Goal: Task Accomplishment & Management: Complete application form

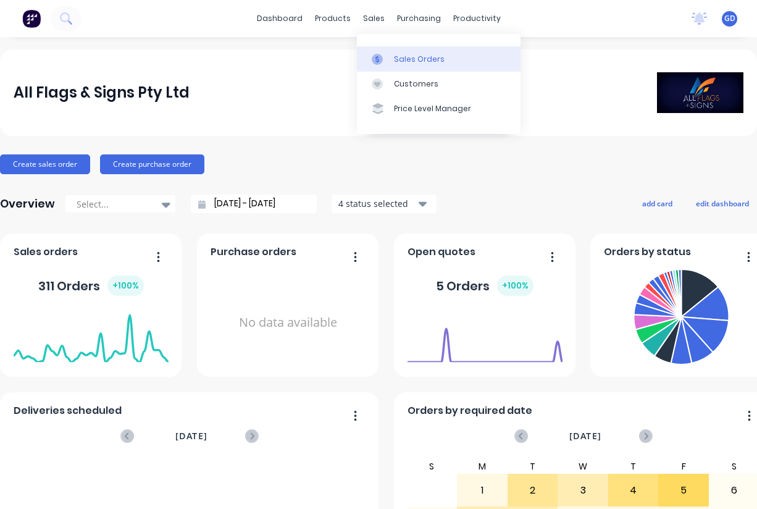
click at [399, 56] on div "Sales Orders" at bounding box center [419, 59] width 51 height 11
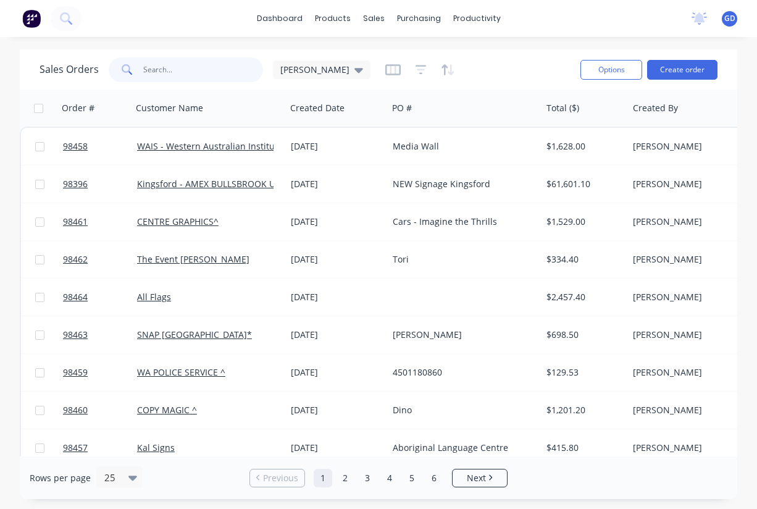
click at [183, 64] on input "text" at bounding box center [203, 69] width 120 height 25
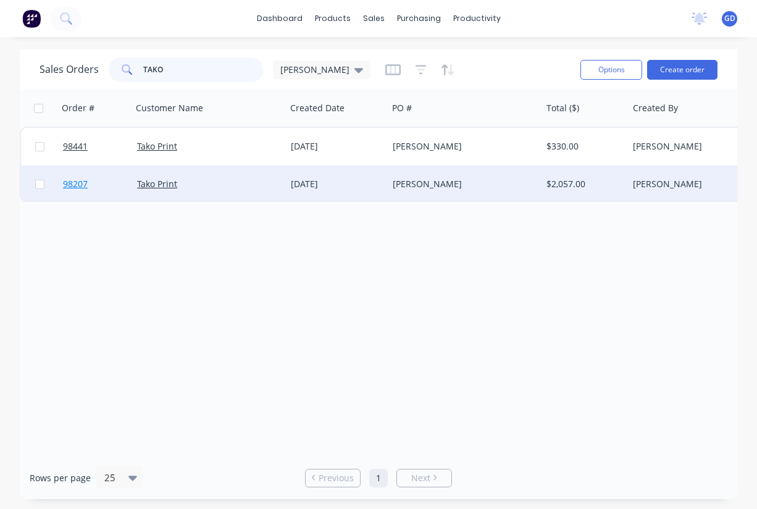
type input "TAKO"
click at [72, 185] on span "98207" at bounding box center [75, 184] width 25 height 12
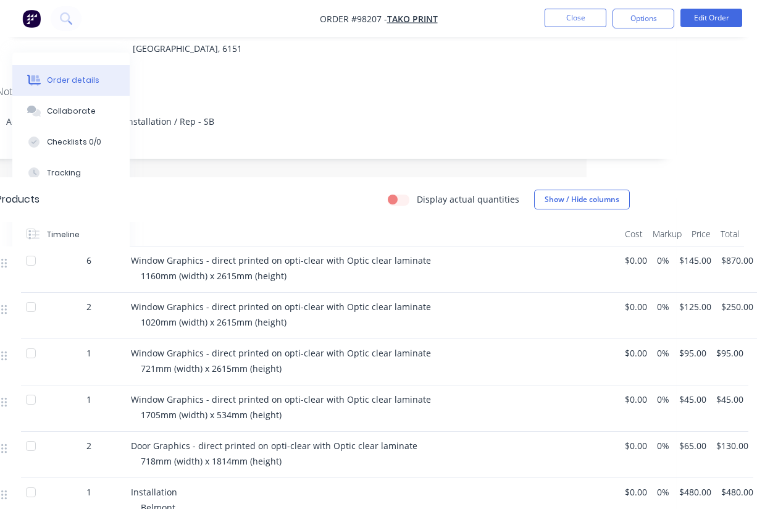
scroll to position [0, 170]
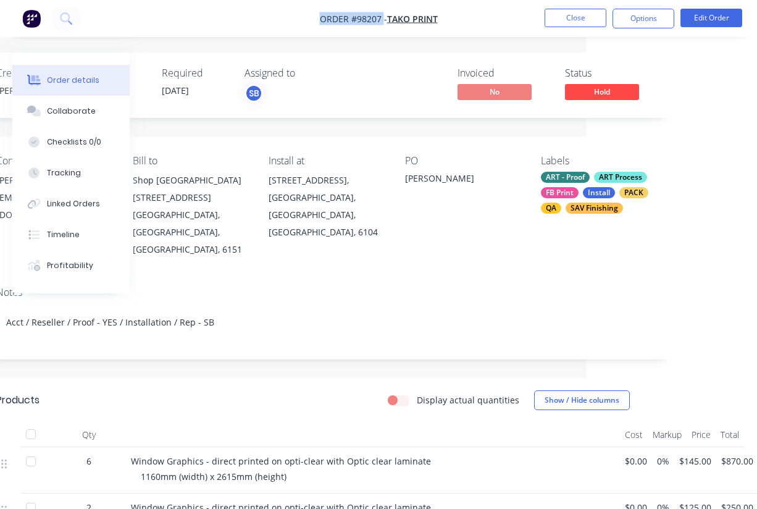
drag, startPoint x: 316, startPoint y: 17, endPoint x: 382, endPoint y: 19, distance: 66.7
click at [382, 19] on nav "Order #98207 - Tako Print Close Options Edit Order" at bounding box center [378, 18] width 757 height 37
copy span "Order #98207"
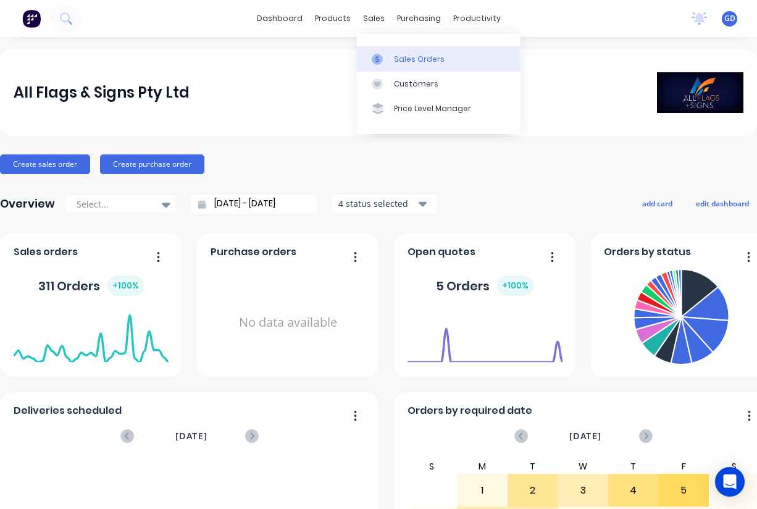
click at [403, 59] on div "Sales Orders" at bounding box center [419, 59] width 51 height 11
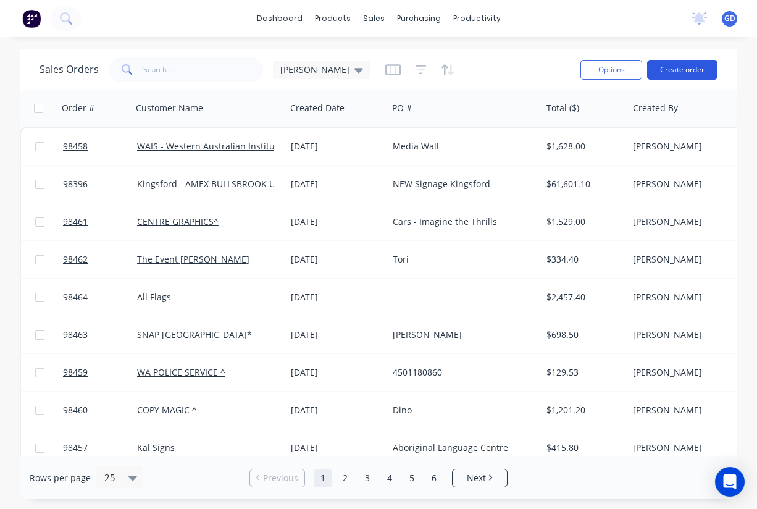
click at [685, 72] on button "Create order" at bounding box center [682, 70] width 70 height 20
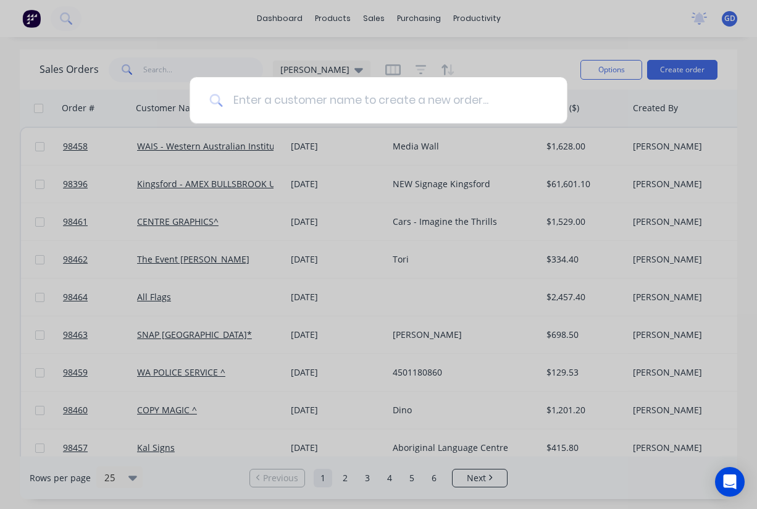
click at [307, 112] on input at bounding box center [385, 100] width 324 height 46
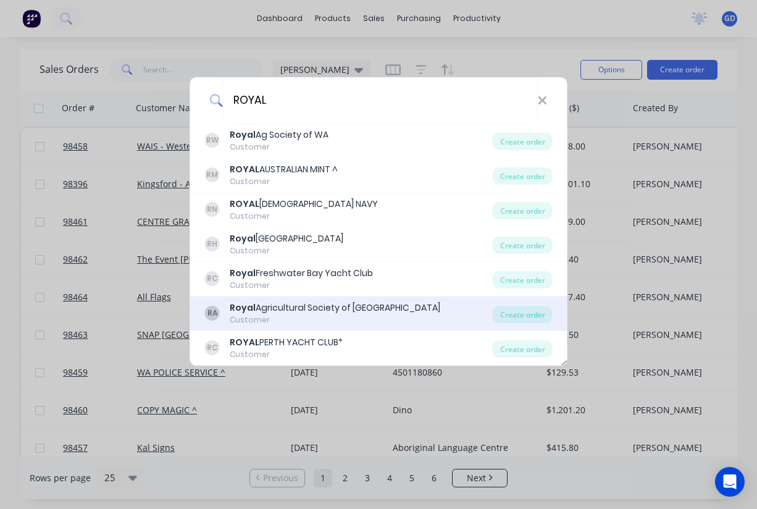
type input "ROYAL"
click at [311, 309] on div "Royal Agricultural Society of Western Australia" at bounding box center [335, 307] width 211 height 13
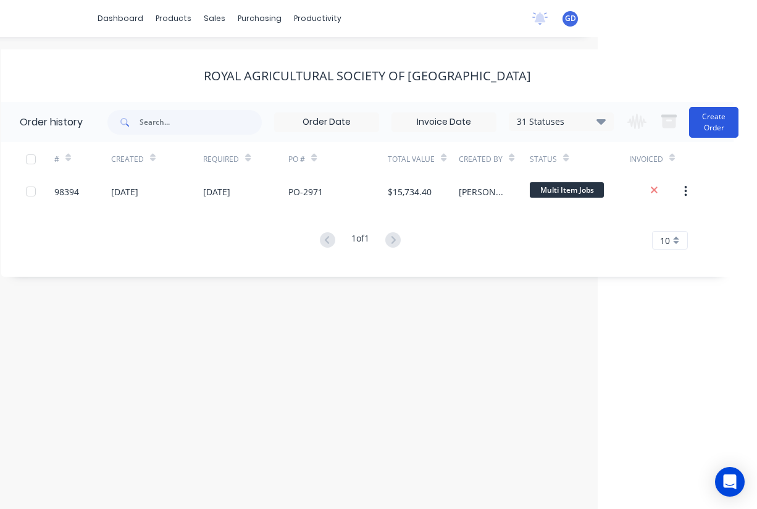
scroll to position [0, 159]
click at [724, 123] on button "Create Order" at bounding box center [713, 122] width 49 height 31
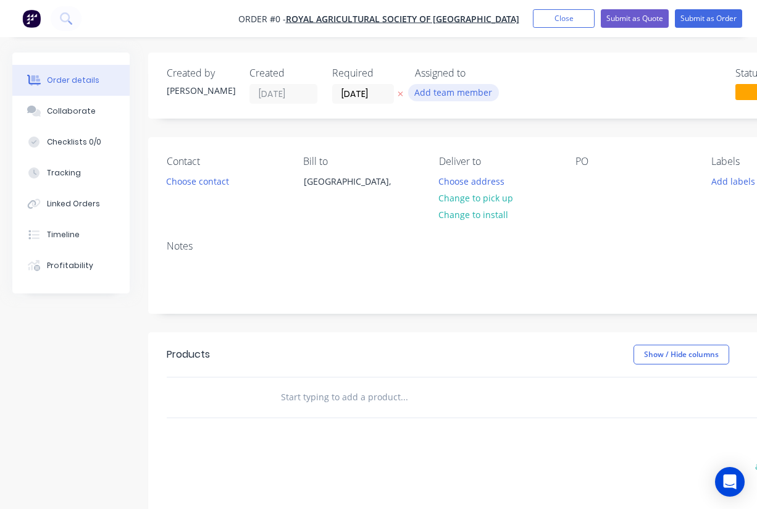
click at [466, 93] on button "Add team member" at bounding box center [453, 92] width 91 height 17
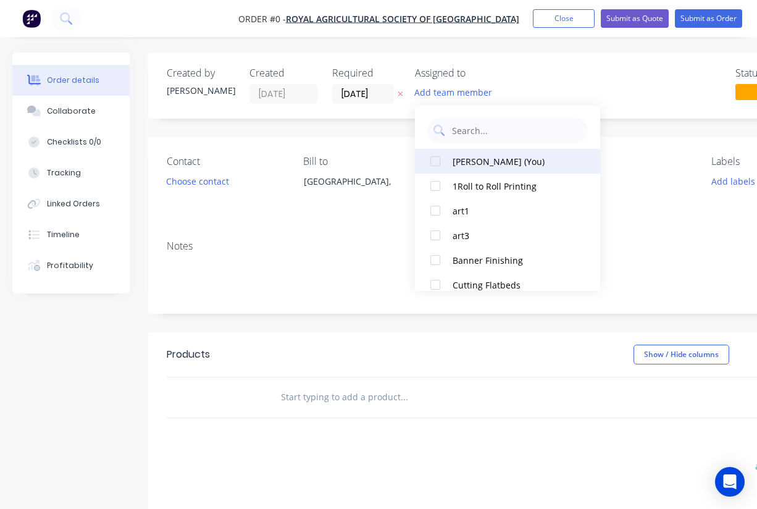
click at [435, 157] on div at bounding box center [435, 161] width 25 height 25
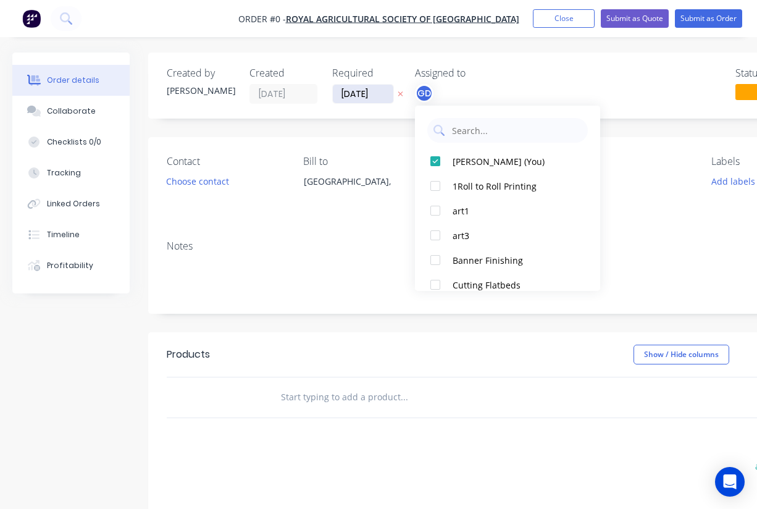
click at [362, 96] on div "Order details Collaborate Checklists 0/0 Tracking Linked Orders Timeline Profit…" at bounding box center [429, 392] width 859 height 680
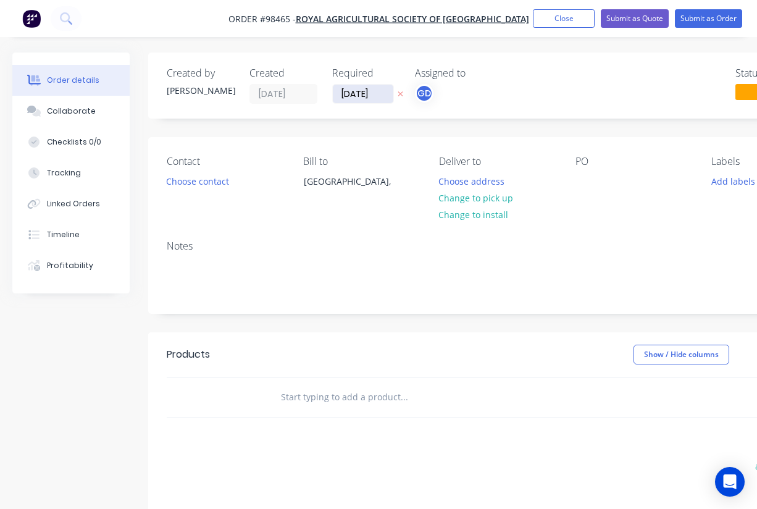
click at [362, 96] on input "05/09/25" at bounding box center [363, 94] width 61 height 19
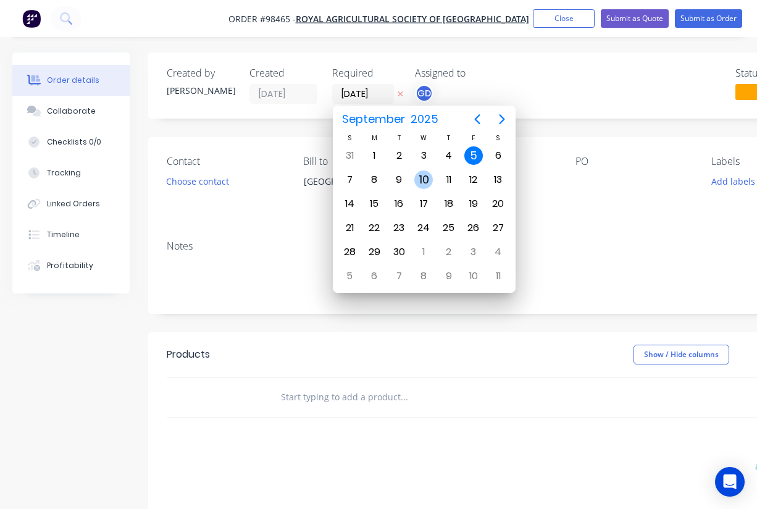
click at [425, 176] on div "10" at bounding box center [423, 179] width 19 height 19
type input "10/09/25"
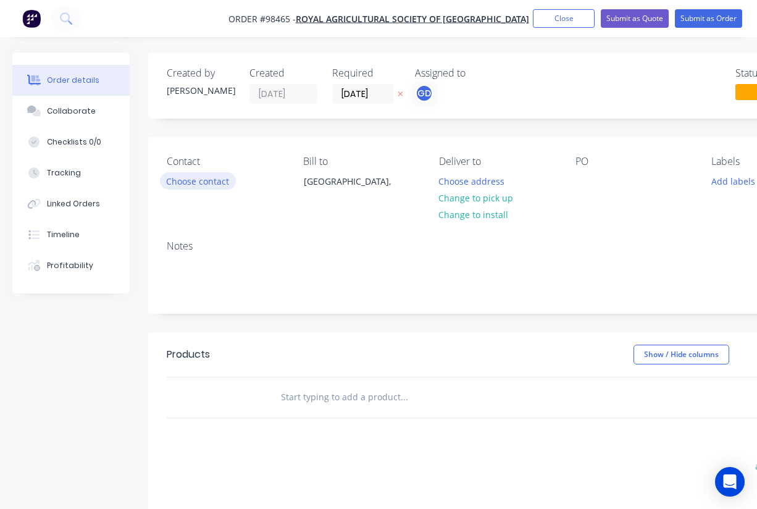
click at [206, 182] on button "Choose contact" at bounding box center [198, 180] width 76 height 17
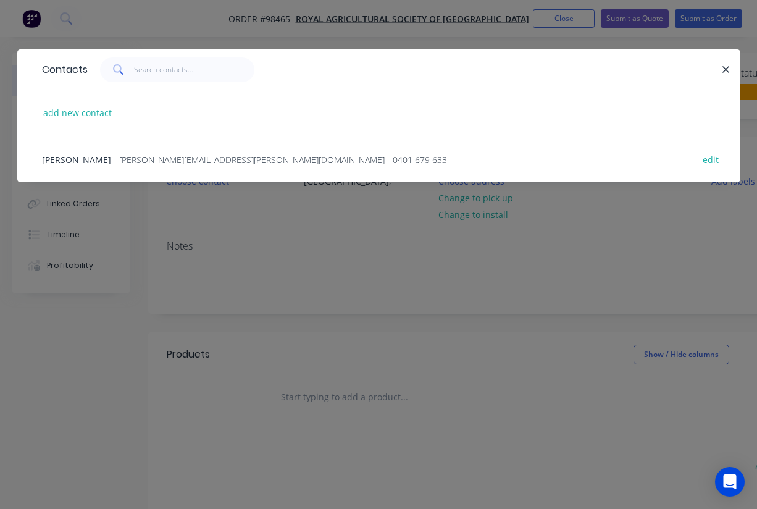
click at [67, 158] on span "Ryan Holmes" at bounding box center [76, 160] width 69 height 12
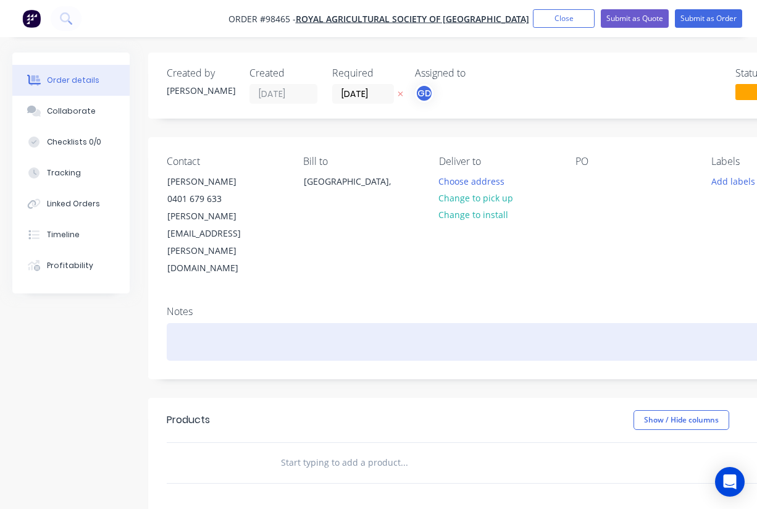
click at [183, 323] on div at bounding box center [497, 342] width 661 height 38
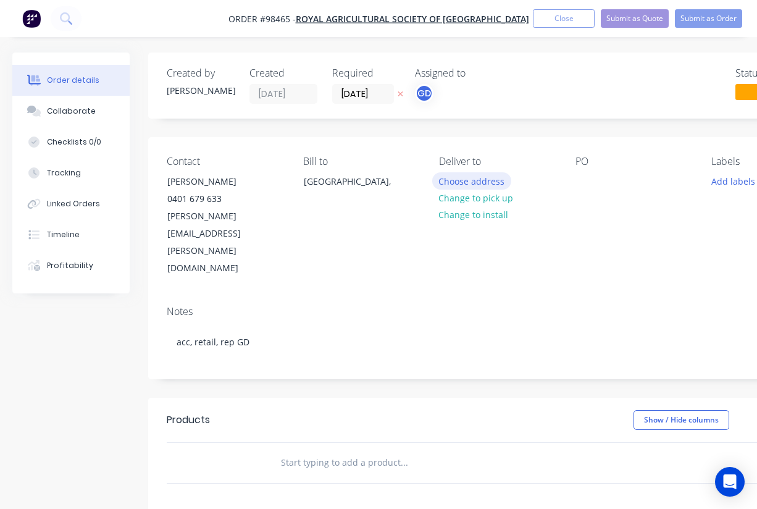
click at [467, 182] on button "Choose address" at bounding box center [471, 180] width 79 height 17
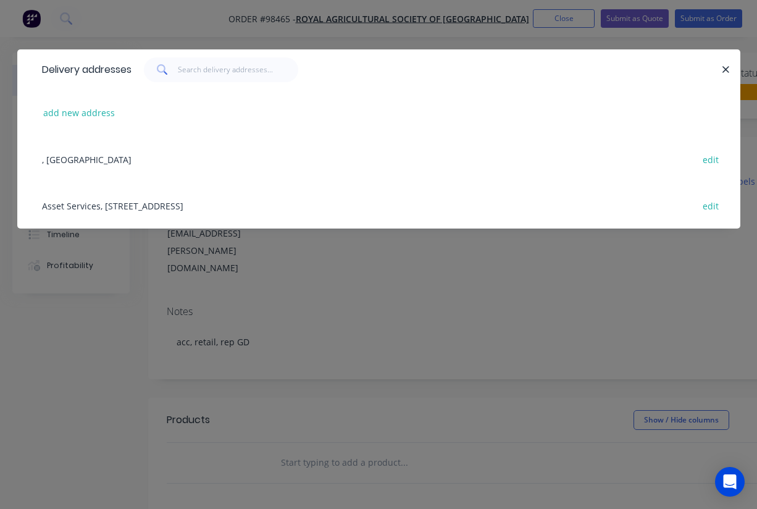
click at [101, 207] on div "Asset Services, 1 Graylands Rd, Claremont, 6910 edit" at bounding box center [379, 205] width 686 height 46
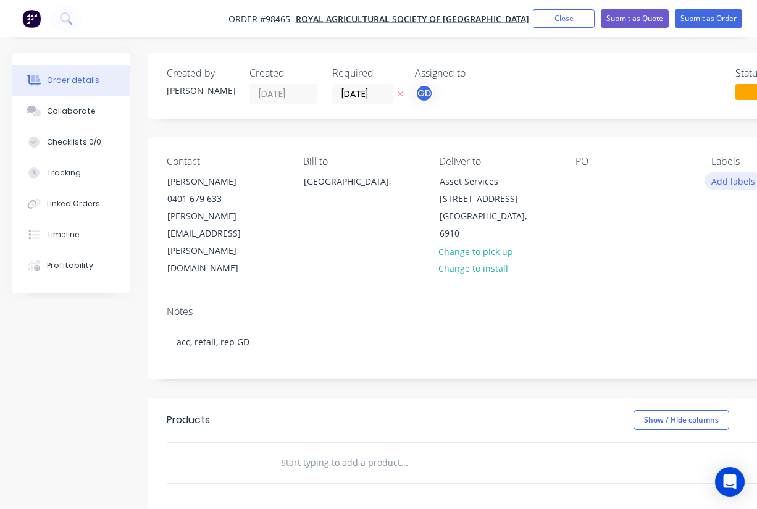
click at [728, 182] on button "Add labels" at bounding box center [733, 180] width 57 height 17
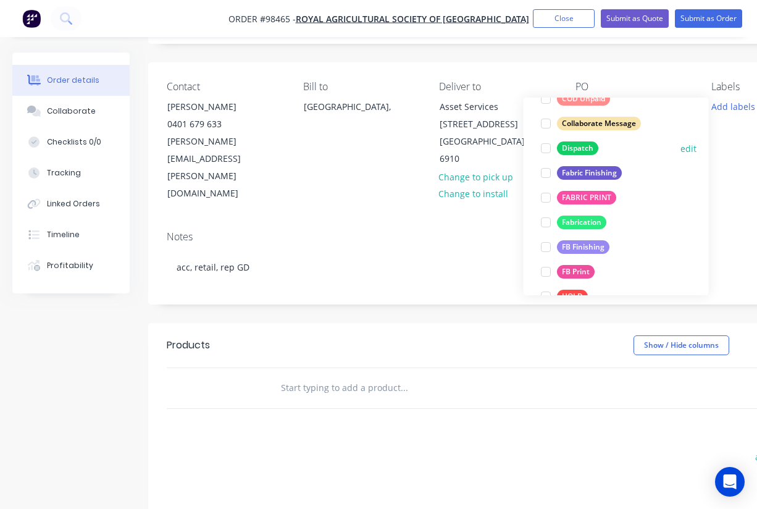
scroll to position [199, 0]
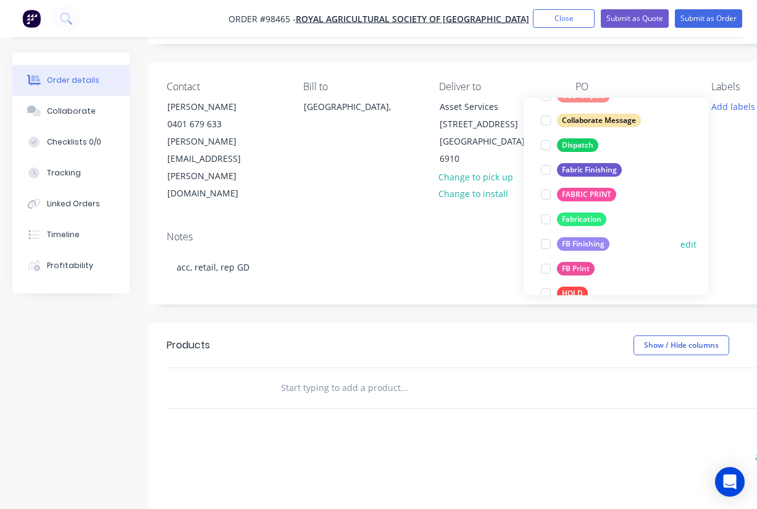
click at [577, 247] on div "FB Finishing" at bounding box center [583, 244] width 52 height 14
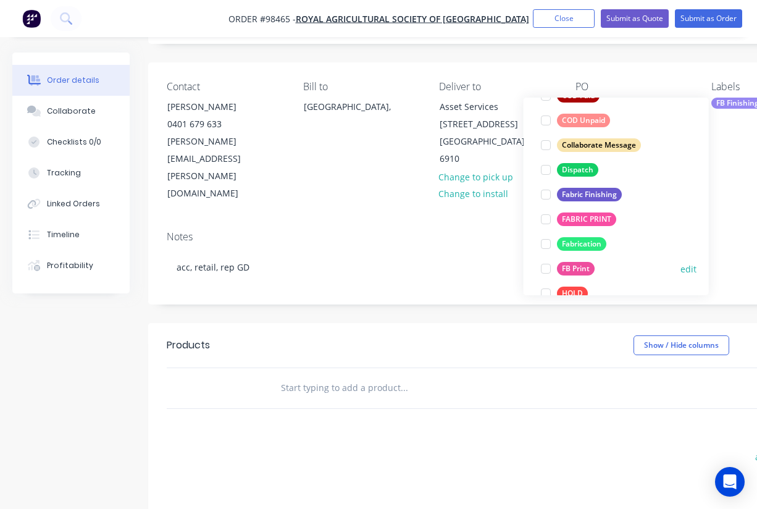
click at [579, 264] on div "FB Print" at bounding box center [576, 269] width 38 height 14
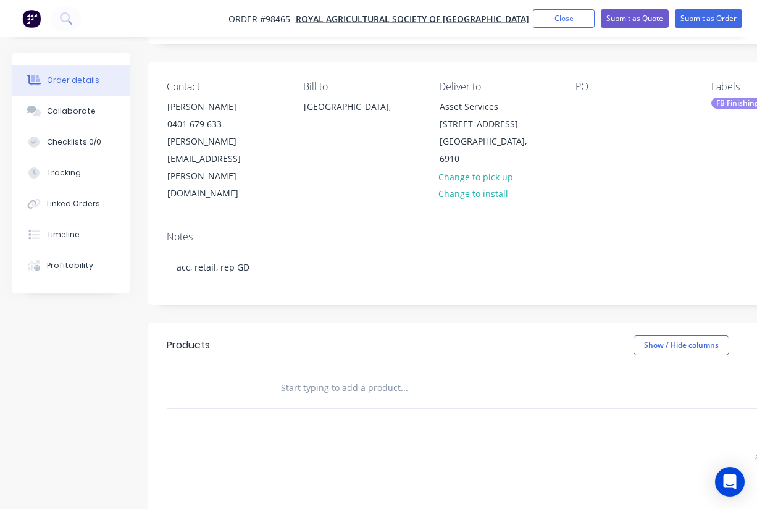
click at [549, 366] on div "Products Show / Hide columns Add product add delivery fee add markup add discou…" at bounding box center [497, 514] width 698 height 382
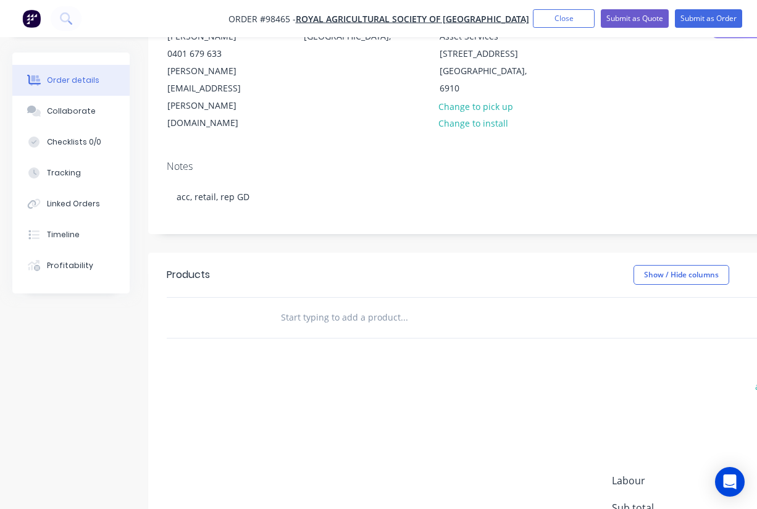
click at [296, 305] on input "text" at bounding box center [403, 317] width 247 height 25
paste input "Grazeland Signage 5mm Coreflute, single sided 2350x950mm"
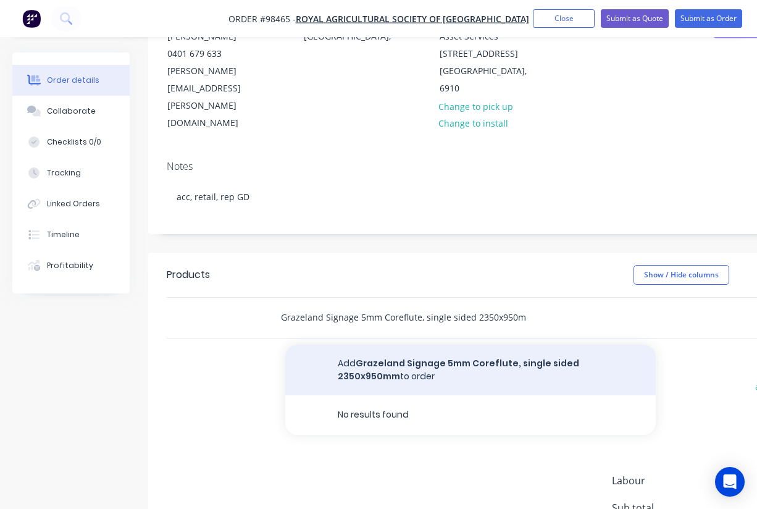
type input "Grazeland Signage 5mm Coreflute, single sided 2350x950mm"
click at [386, 345] on button "Add Grazeland Signage 5mm Coreflute, single sided 2350x950mm to order" at bounding box center [470, 370] width 370 height 51
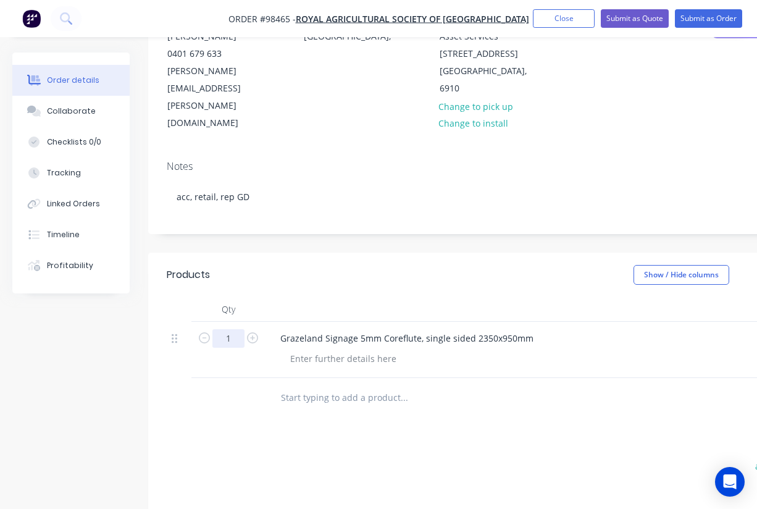
click at [232, 329] on input "1" at bounding box center [228, 338] width 32 height 19
type input "14"
click at [306, 385] on input "text" at bounding box center [403, 397] width 247 height 25
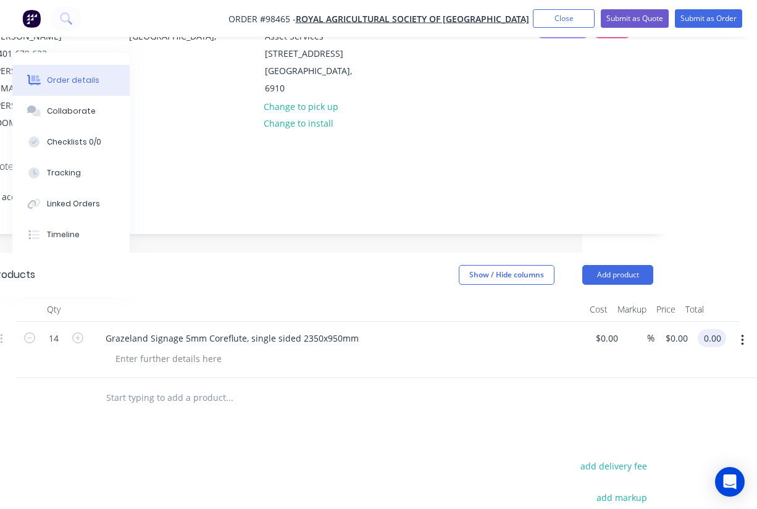
click at [705, 329] on input "0.00" at bounding box center [714, 338] width 23 height 18
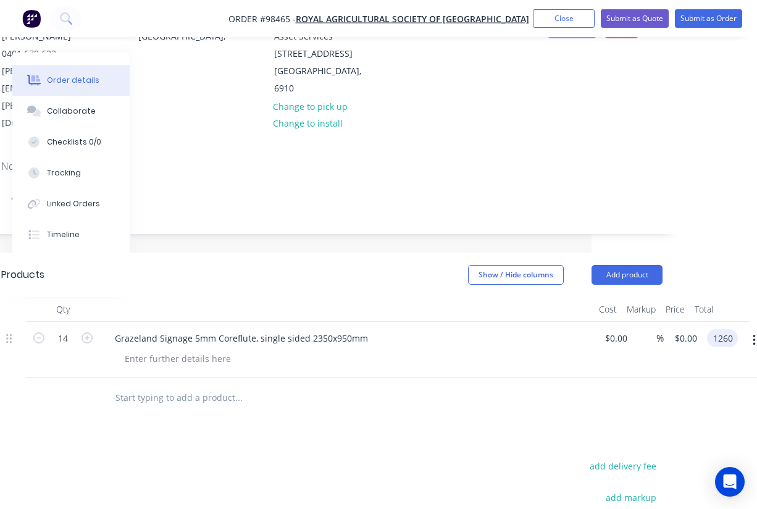
type input "$1,260.00"
type input "$90.00"
click at [558, 372] on div "Products Show / Hide columns Add product Qty Cost Markup Price Total 14 Grazela…" at bounding box center [332, 484] width 698 height 462
click at [626, 458] on button "add delivery fee" at bounding box center [623, 466] width 80 height 17
type input "60"
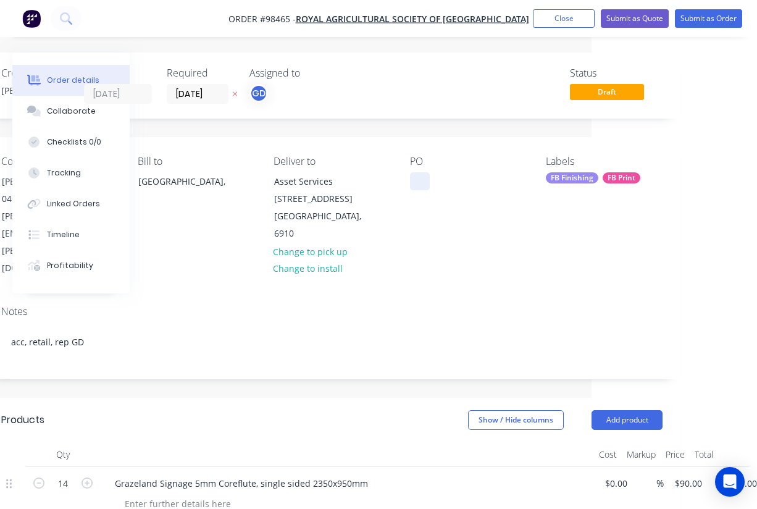
click at [426, 180] on div at bounding box center [420, 181] width 20 height 18
paste div
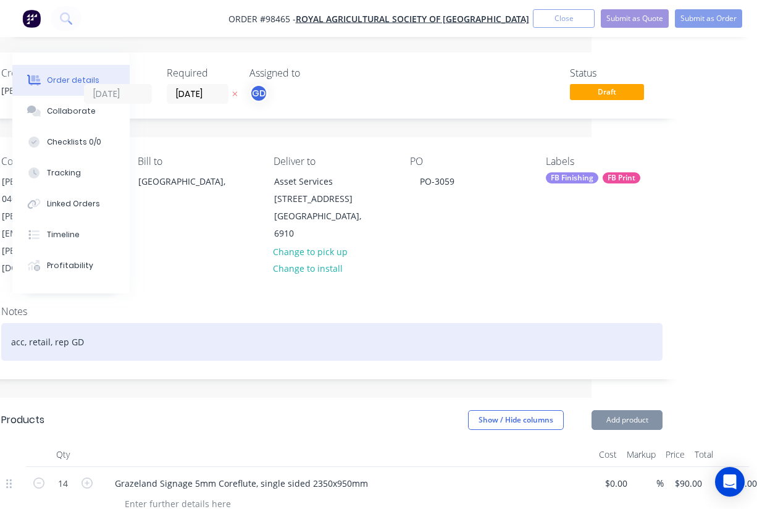
click at [400, 323] on div "acc, retail, rep GD" at bounding box center [331, 342] width 661 height 38
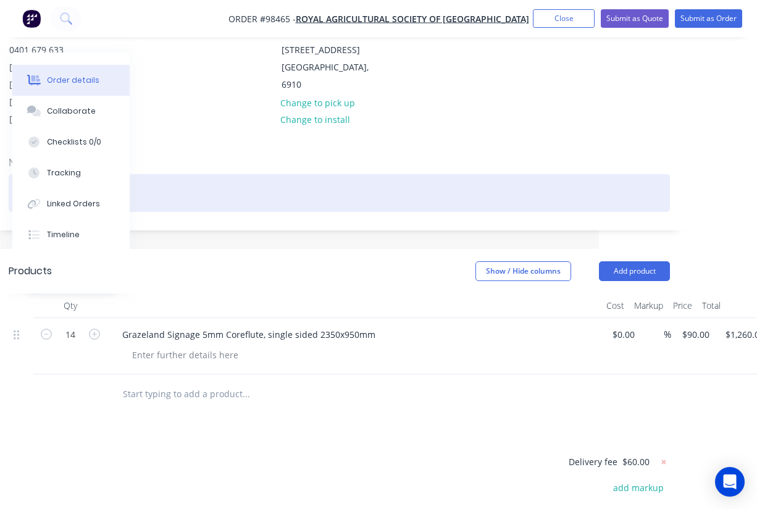
scroll to position [150, 158]
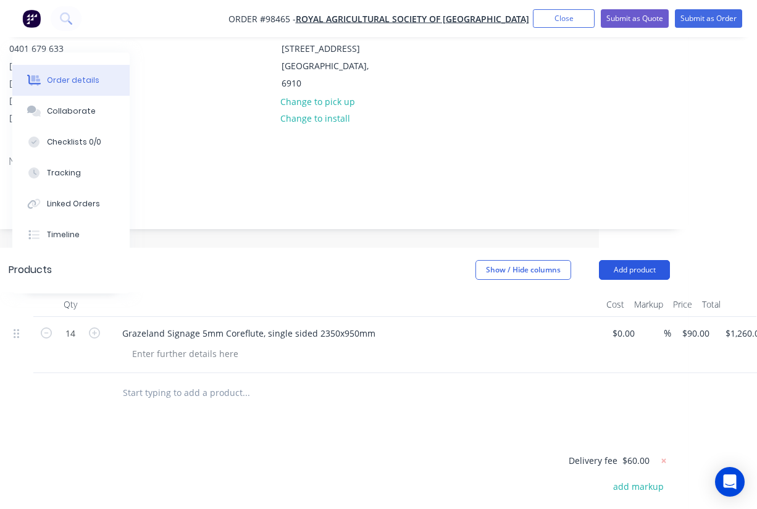
click at [632, 260] on button "Add product" at bounding box center [634, 270] width 71 height 20
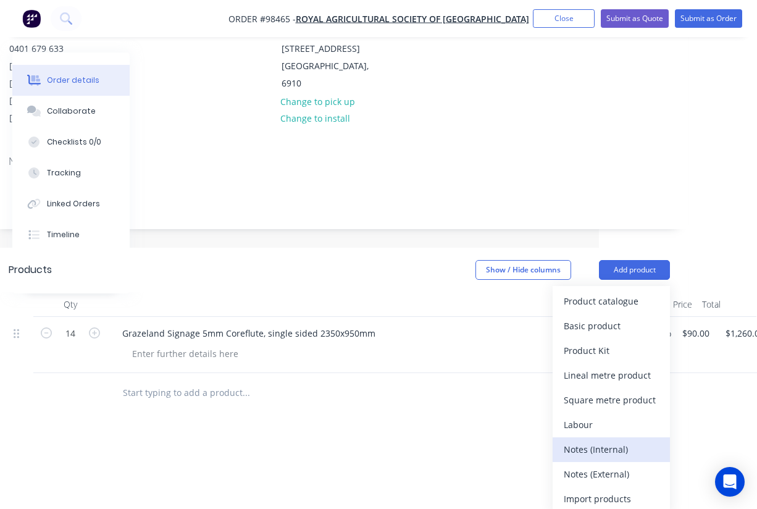
click at [603, 440] on div "Notes (Internal)" at bounding box center [611, 449] width 95 height 18
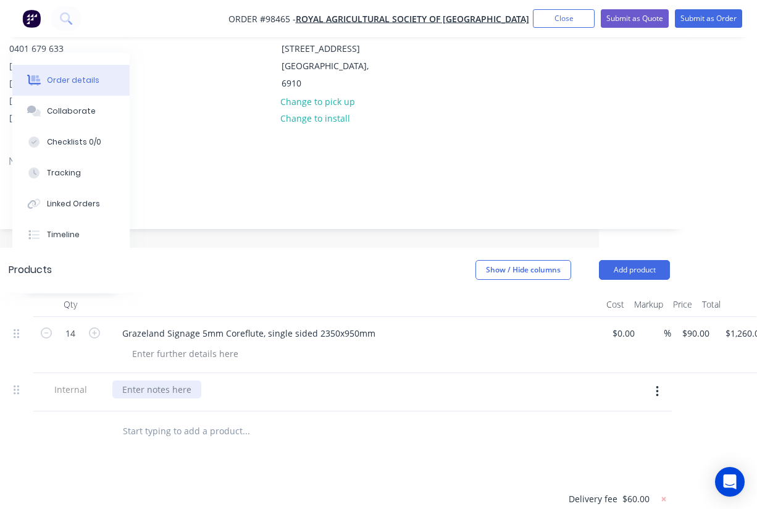
click at [154, 380] on div at bounding box center [156, 389] width 89 height 18
click at [238, 260] on div "Show / Hide columns Add product" at bounding box center [409, 270] width 521 height 20
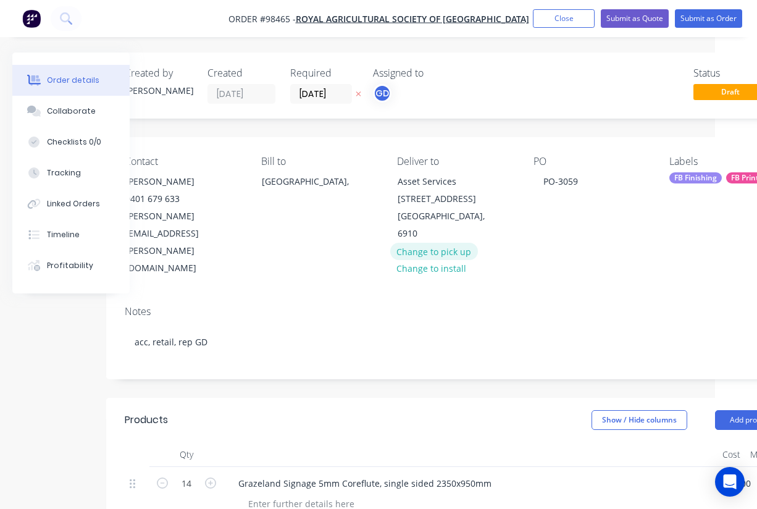
scroll to position [0, 0]
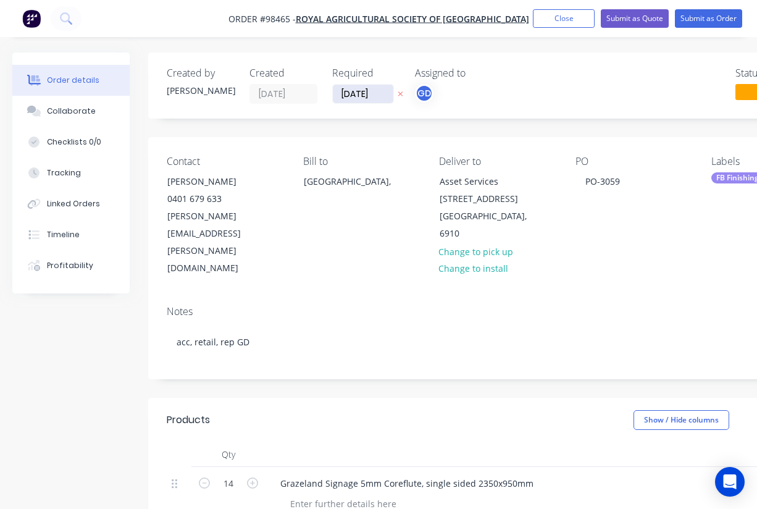
click at [353, 96] on input "10/09/25" at bounding box center [363, 94] width 61 height 19
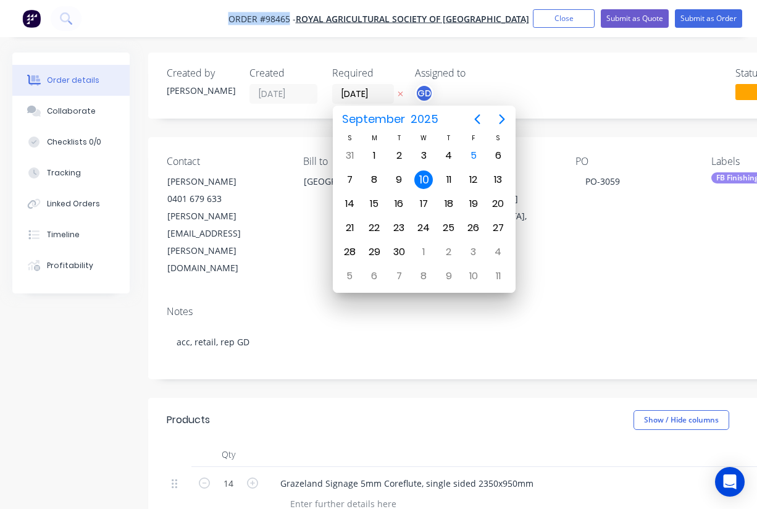
drag, startPoint x: 219, startPoint y: 17, endPoint x: 288, endPoint y: 19, distance: 68.6
click at [288, 19] on nav "Order #98465 - Royal Agricultural Society of Western Australia Add product Clos…" at bounding box center [378, 18] width 757 height 37
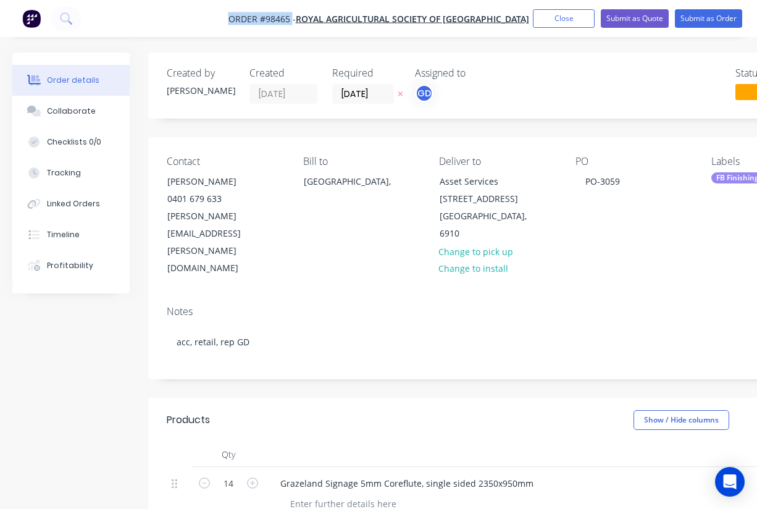
drag, startPoint x: 219, startPoint y: 17, endPoint x: 291, endPoint y: 23, distance: 73.1
click at [291, 23] on nav "Order #98465 - Royal Agricultural Society of Western Australia Add product Clos…" at bounding box center [378, 18] width 757 height 37
copy span "Order #98465"
click at [556, 22] on button "Close" at bounding box center [564, 18] width 62 height 19
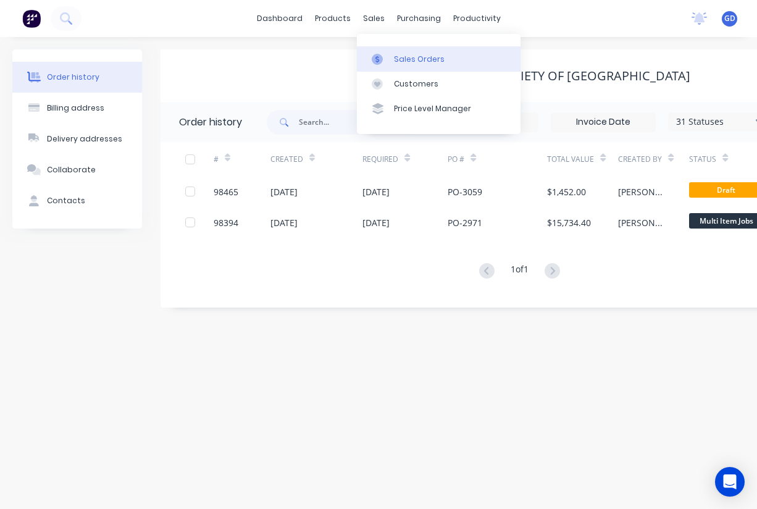
click at [407, 52] on link "Sales Orders" at bounding box center [439, 58] width 164 height 25
